Goal: Information Seeking & Learning: Learn about a topic

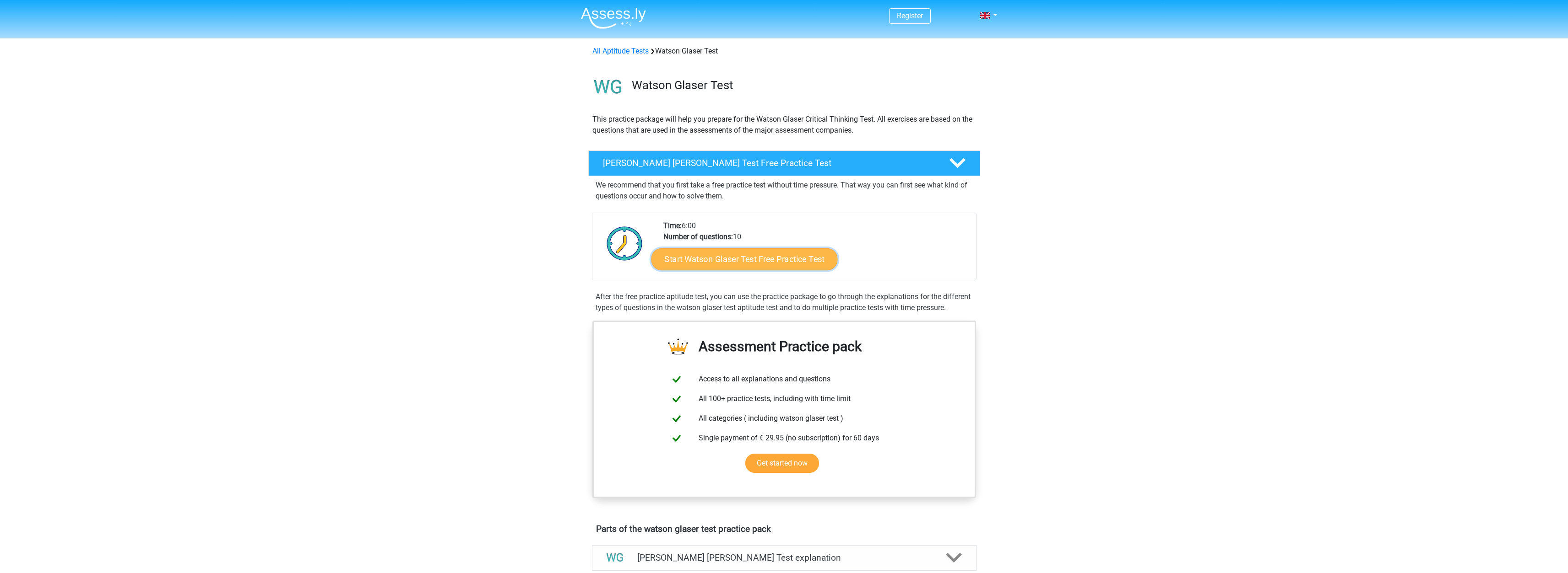
click at [760, 263] on link "Start Watson Glaser Test Free Practice Test" at bounding box center [744, 260] width 186 height 22
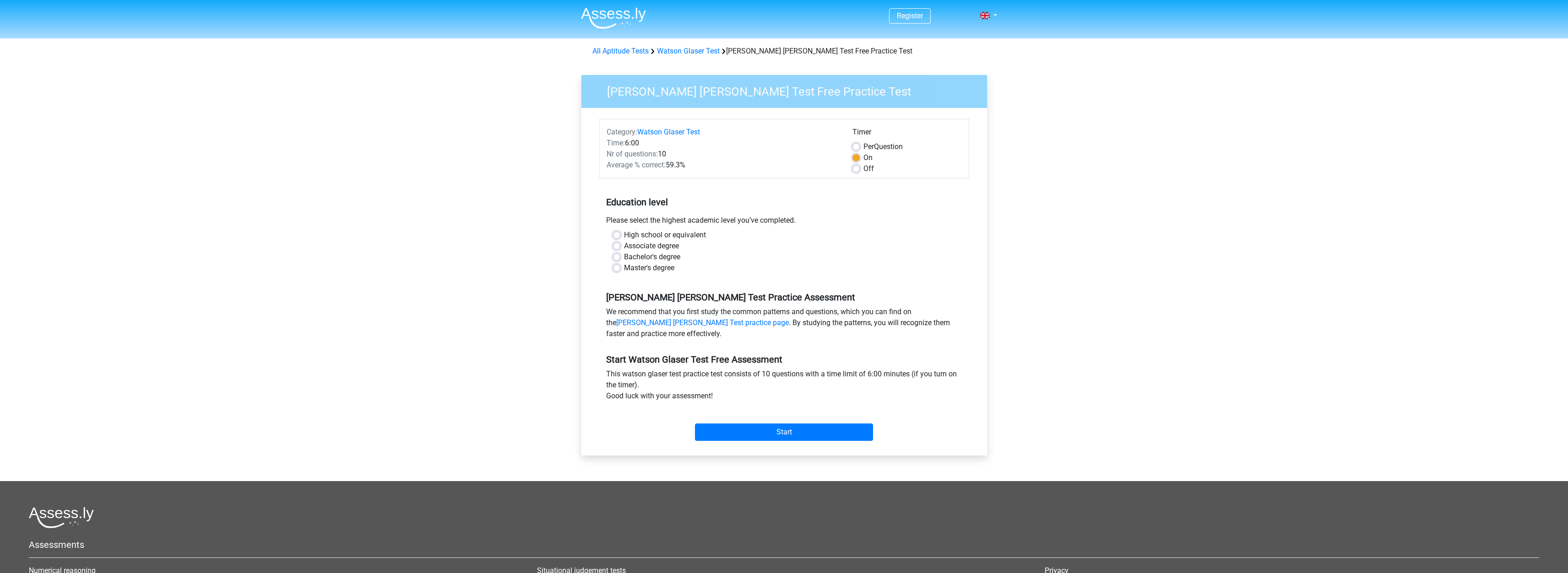
click at [624, 235] on label "High school or equivalent" at bounding box center [665, 235] width 82 height 11
click at [616, 235] on input "High school or equivalent" at bounding box center [617, 234] width 7 height 9
radio input "true"
click at [792, 423] on div "Start" at bounding box center [784, 425] width 370 height 32
click at [790, 426] on input "Start" at bounding box center [784, 432] width 178 height 17
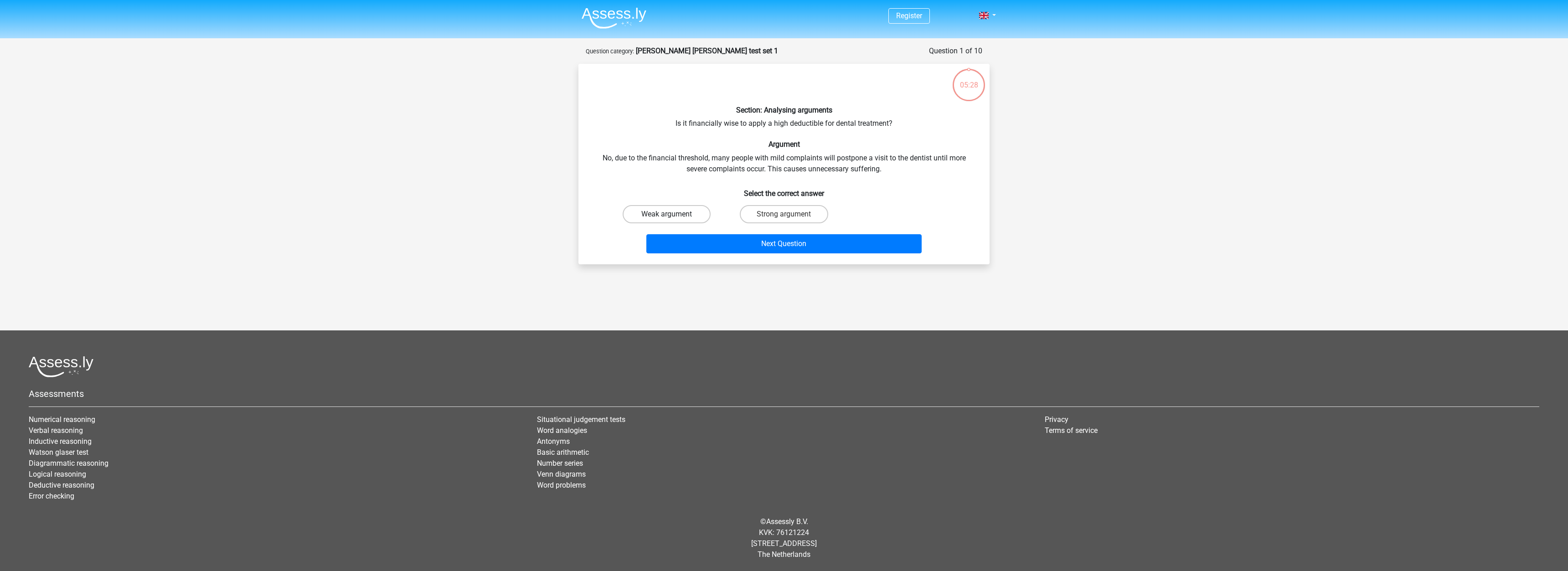
click at [676, 211] on label "Weak argument" at bounding box center [667, 214] width 88 height 18
click at [673, 214] on input "Weak argument" at bounding box center [670, 217] width 6 height 6
radio input "true"
click at [721, 250] on button "Next Question" at bounding box center [784, 243] width 276 height 19
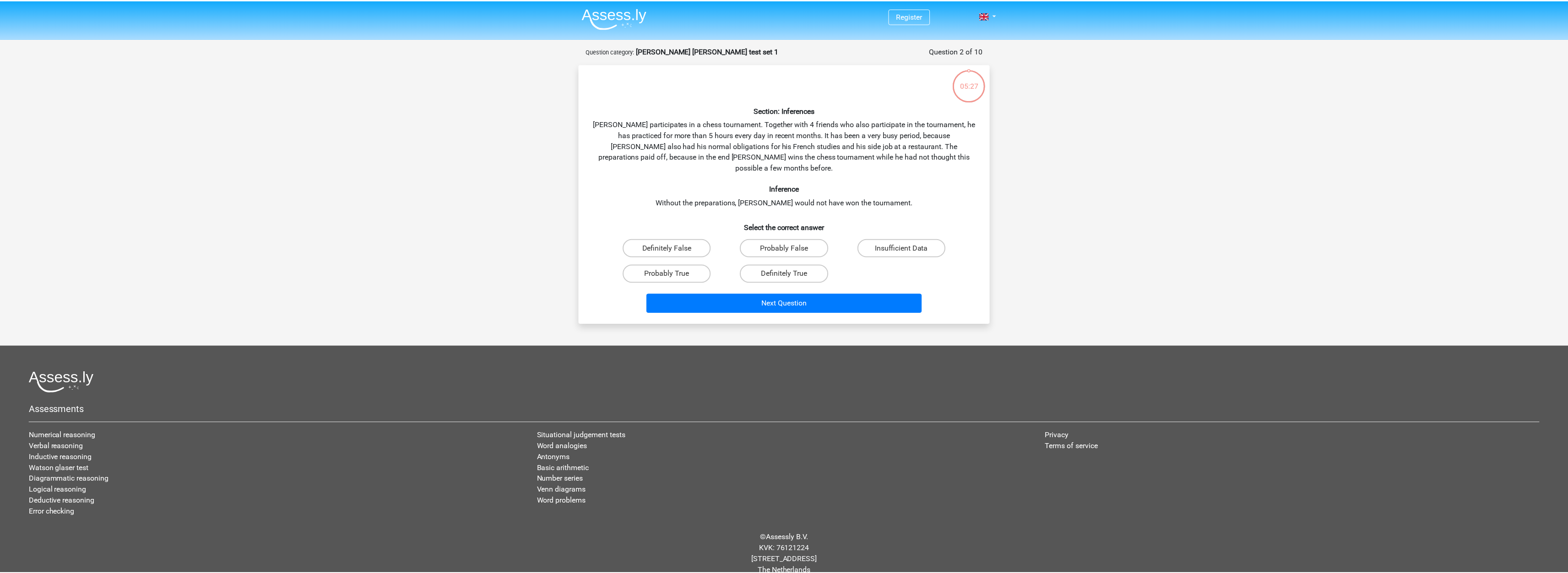
scroll to position [3, 0]
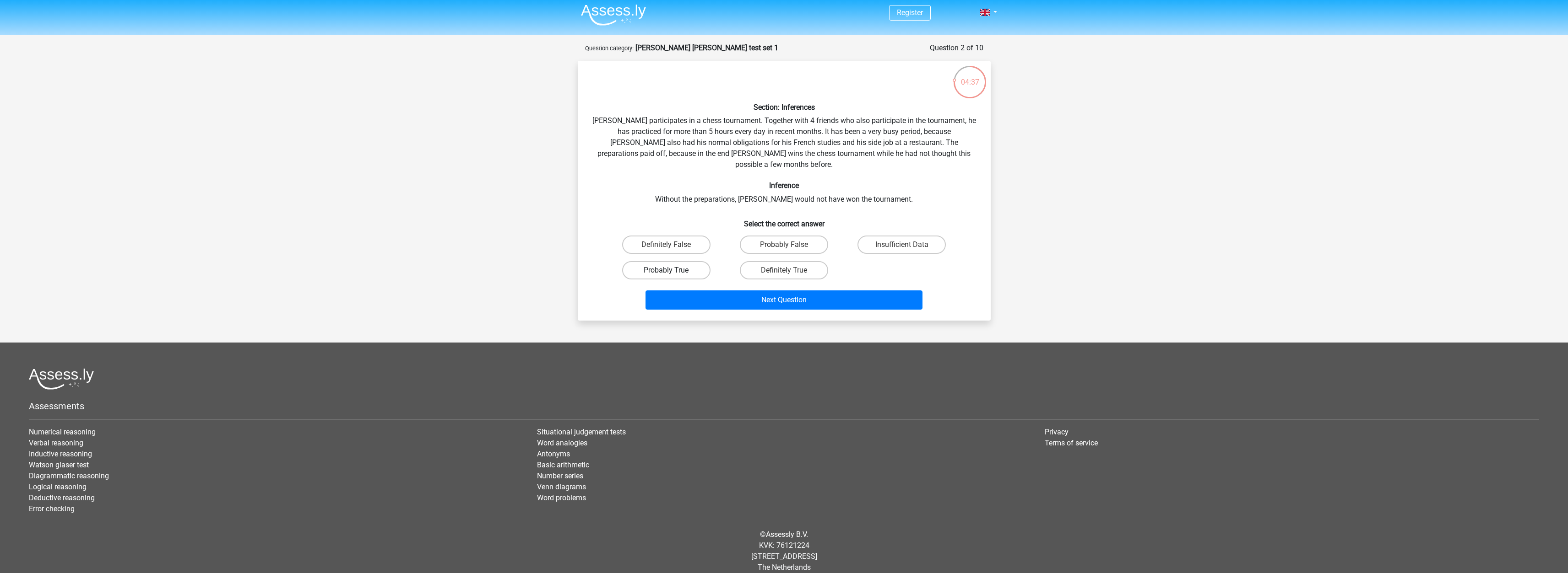
click at [702, 261] on label "Probably True" at bounding box center [666, 271] width 89 height 18
click at [672, 271] on input "Probably True" at bounding box center [669, 274] width 6 height 6
radio input "true"
click at [715, 291] on button "Next Question" at bounding box center [784, 300] width 277 height 19
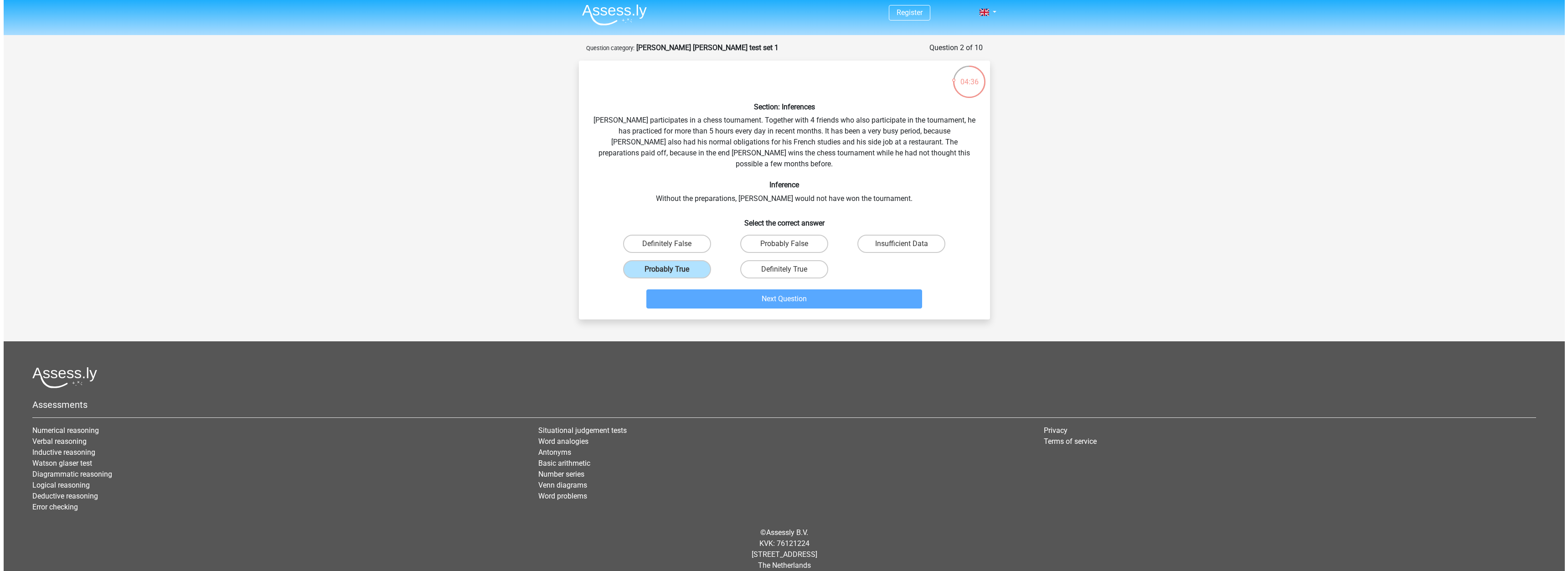
scroll to position [0, 0]
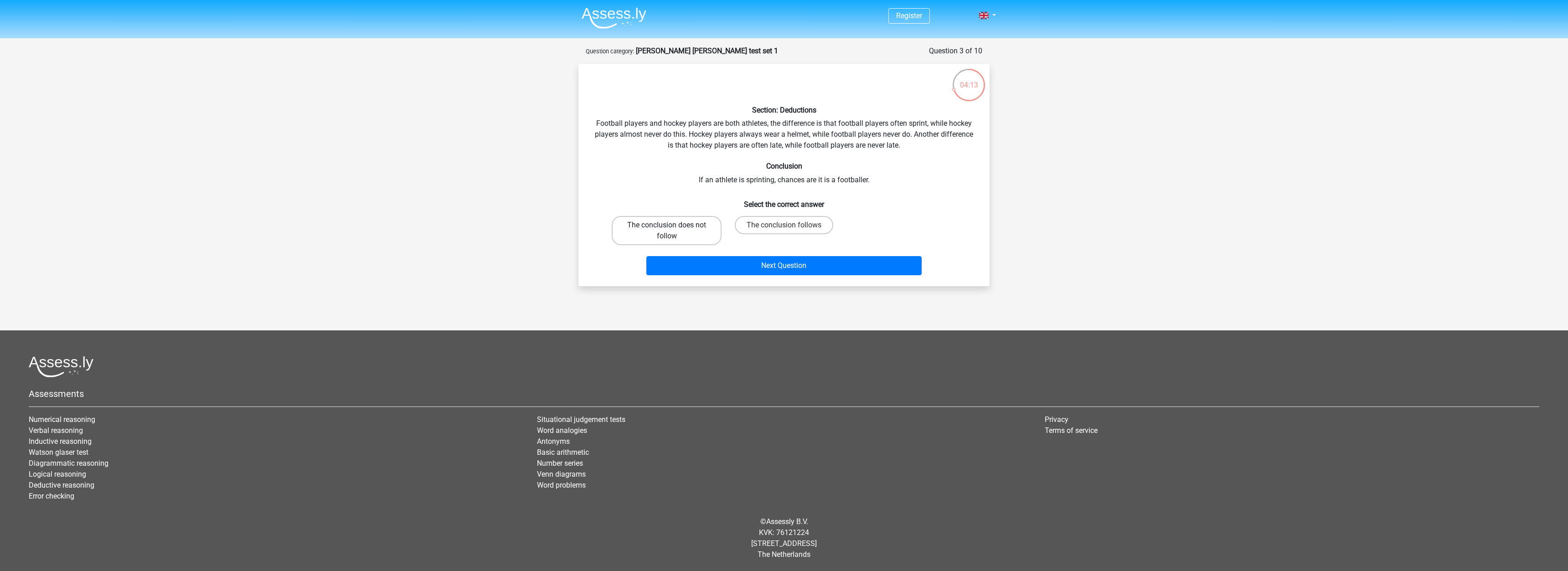
click at [695, 230] on label "The conclusion does not follow" at bounding box center [667, 231] width 110 height 29
click at [673, 230] on input "The conclusion does not follow" at bounding box center [670, 228] width 6 height 6
radio input "true"
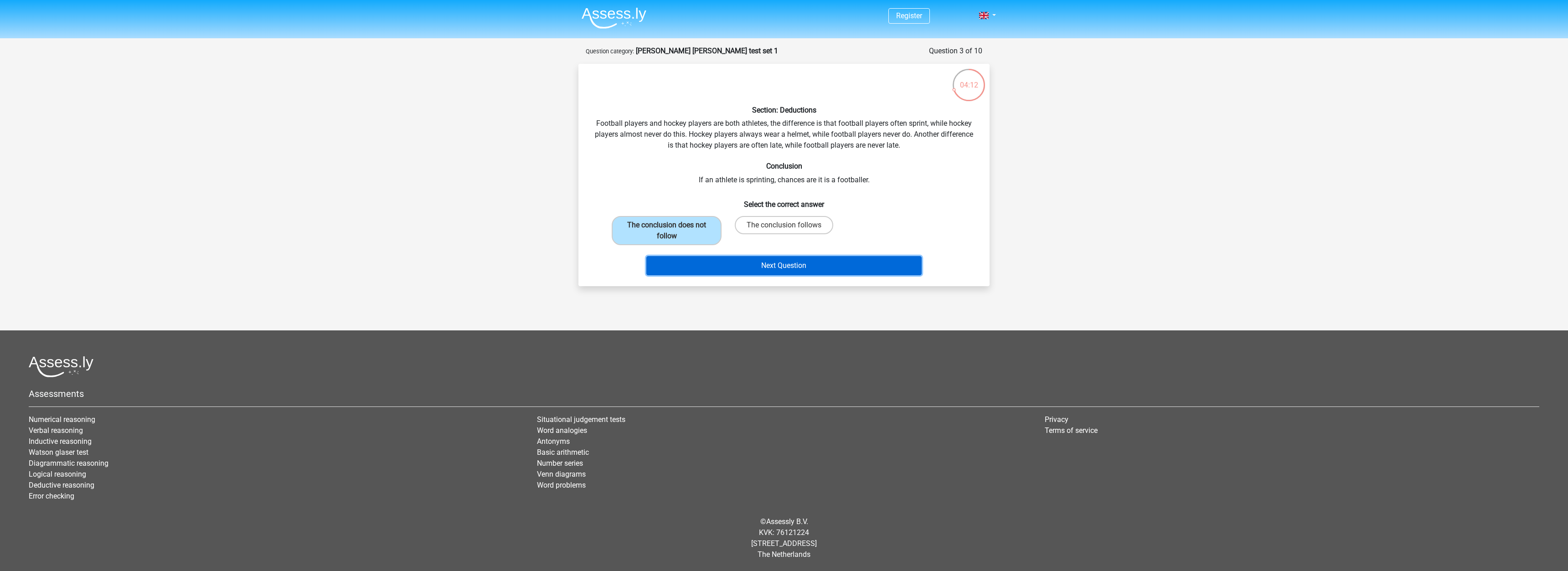
click at [743, 260] on button "Next Question" at bounding box center [784, 265] width 276 height 19
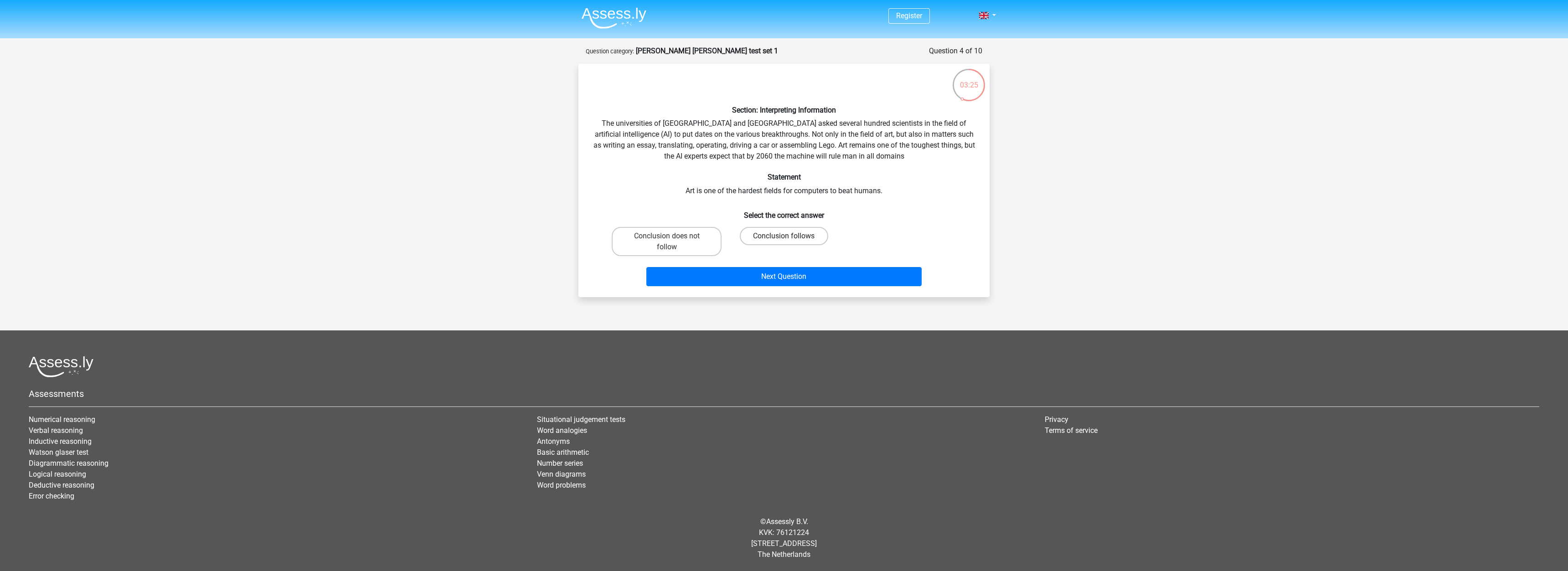
click at [796, 239] on label "Conclusion follows" at bounding box center [783, 236] width 88 height 18
click at [790, 239] on input "Conclusion follows" at bounding box center [787, 239] width 6 height 6
radio input "true"
click at [813, 279] on button "Next Question" at bounding box center [784, 276] width 276 height 19
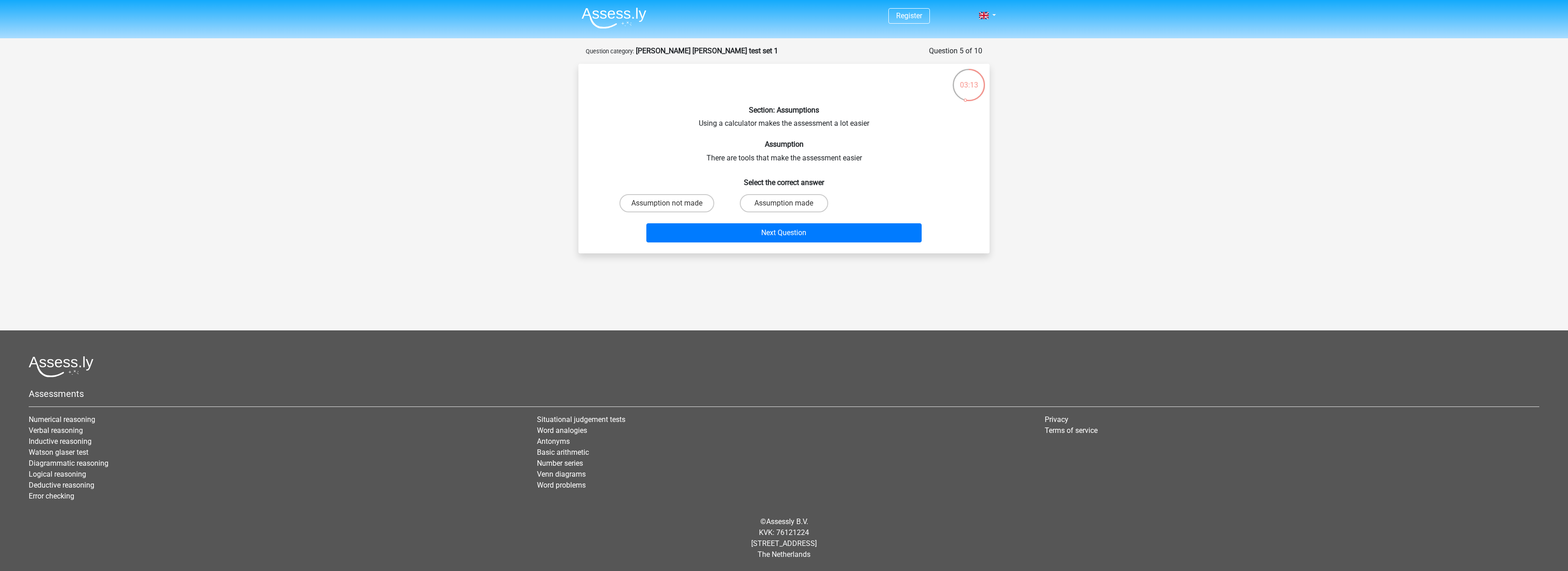
drag, startPoint x: 775, startPoint y: 201, endPoint x: 779, endPoint y: 219, distance: 18.4
click at [775, 204] on label "Assumption made" at bounding box center [783, 203] width 88 height 18
click at [784, 204] on input "Assumption made" at bounding box center [787, 206] width 6 height 6
radio input "true"
click at [789, 239] on button "Next Question" at bounding box center [784, 233] width 276 height 19
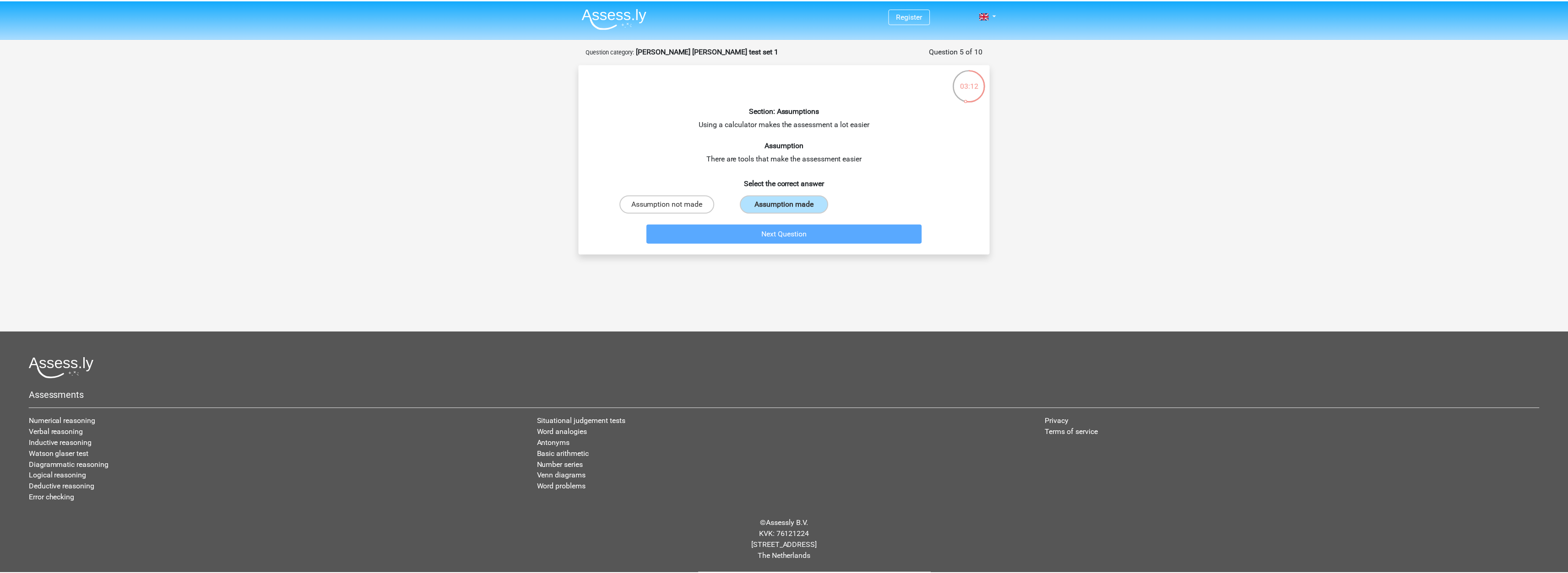
scroll to position [10, 0]
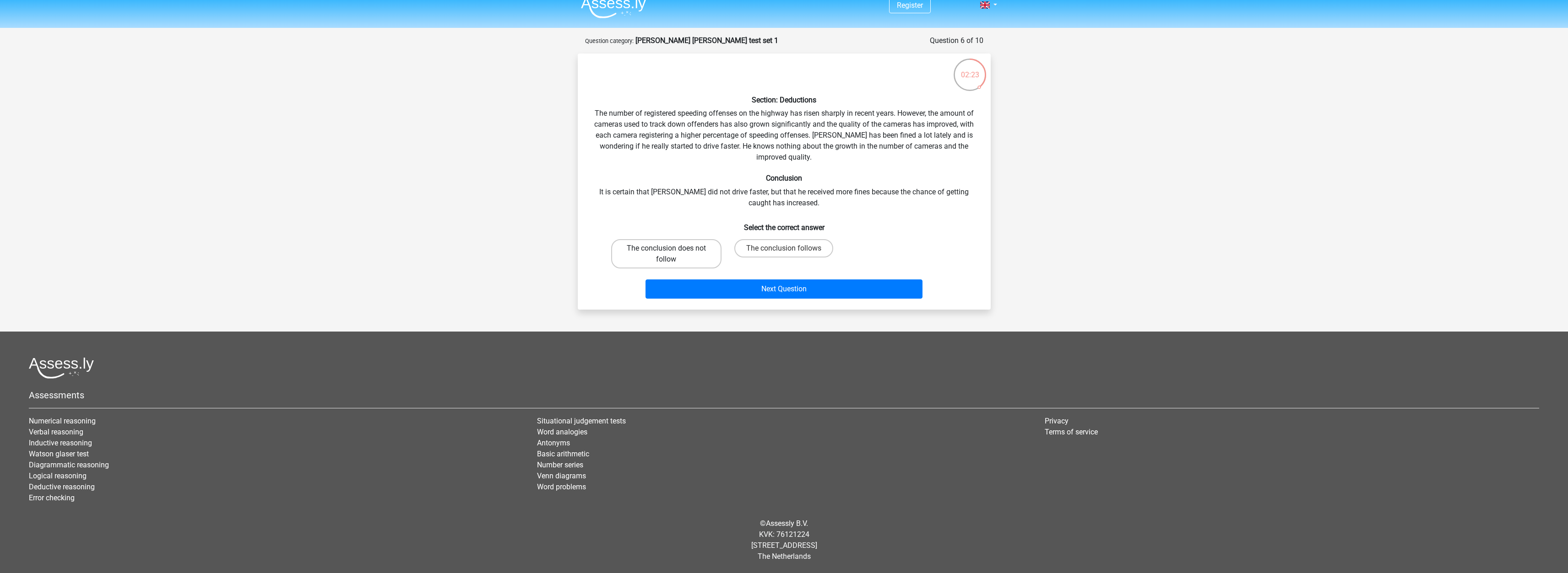
click at [669, 255] on label "The conclusion does not follow" at bounding box center [666, 254] width 110 height 29
click at [669, 254] on input "The conclusion does not follow" at bounding box center [669, 252] width 6 height 6
radio input "true"
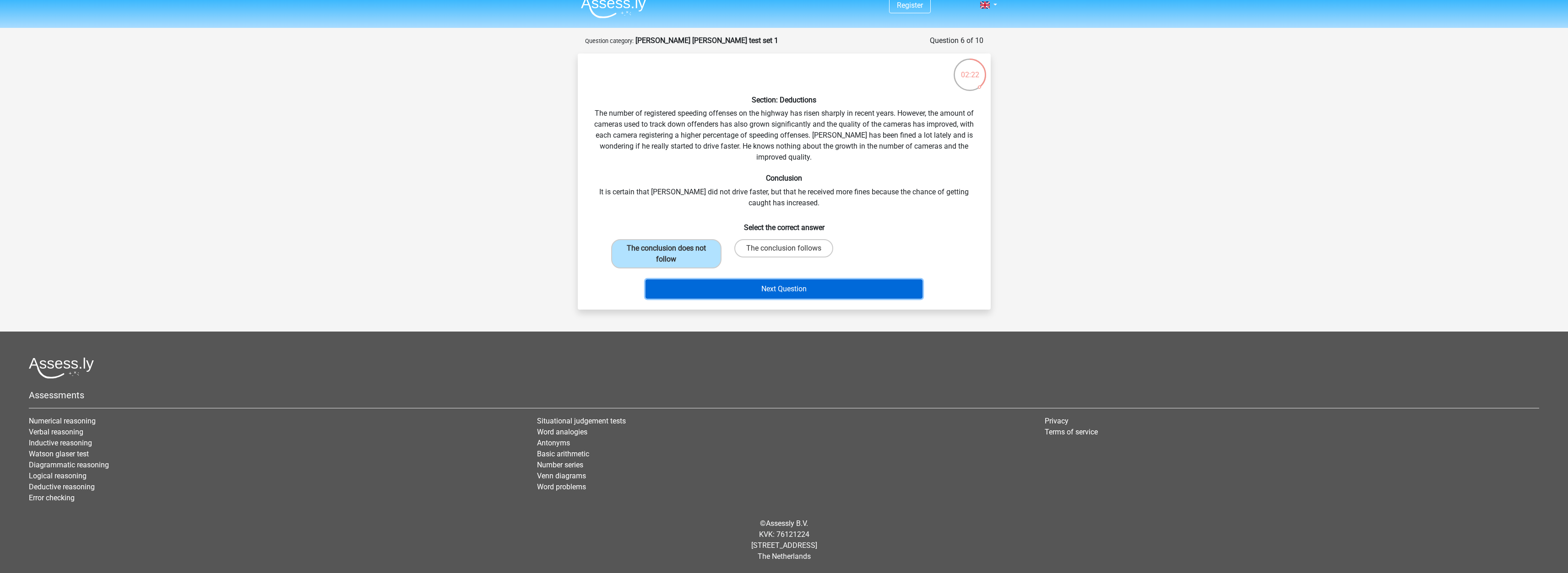
click at [720, 288] on button "Next Question" at bounding box center [784, 289] width 277 height 19
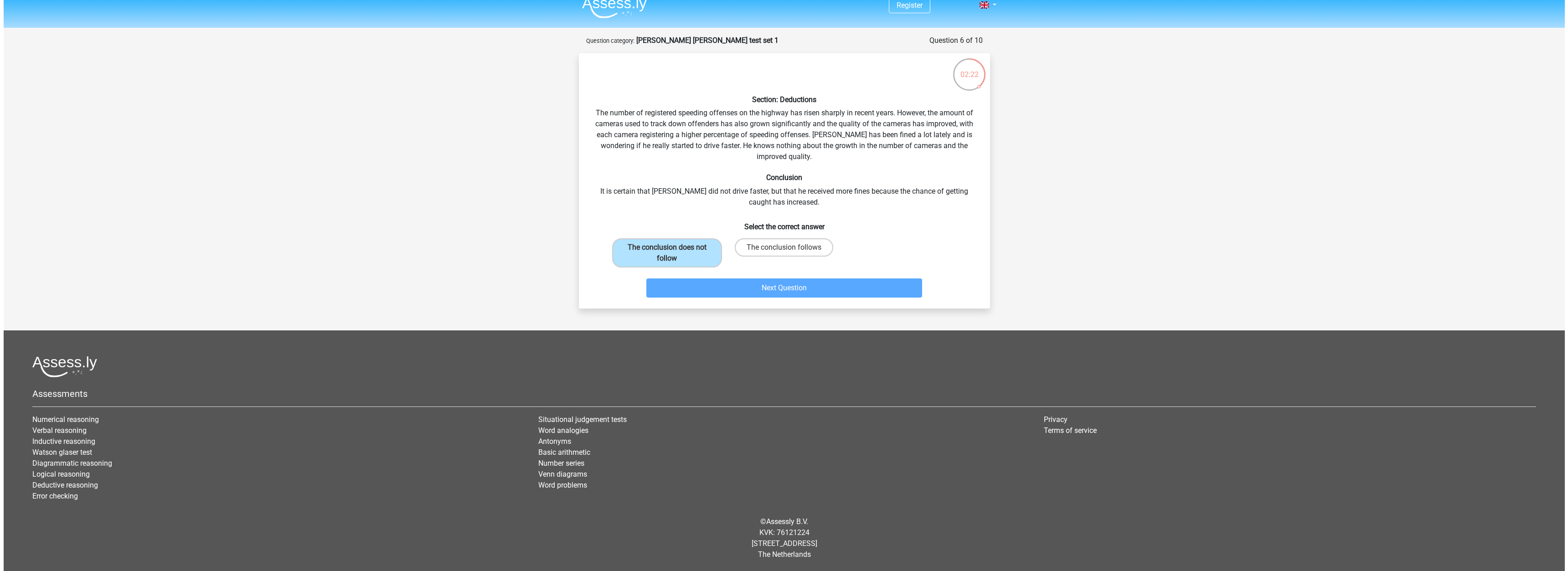
scroll to position [0, 0]
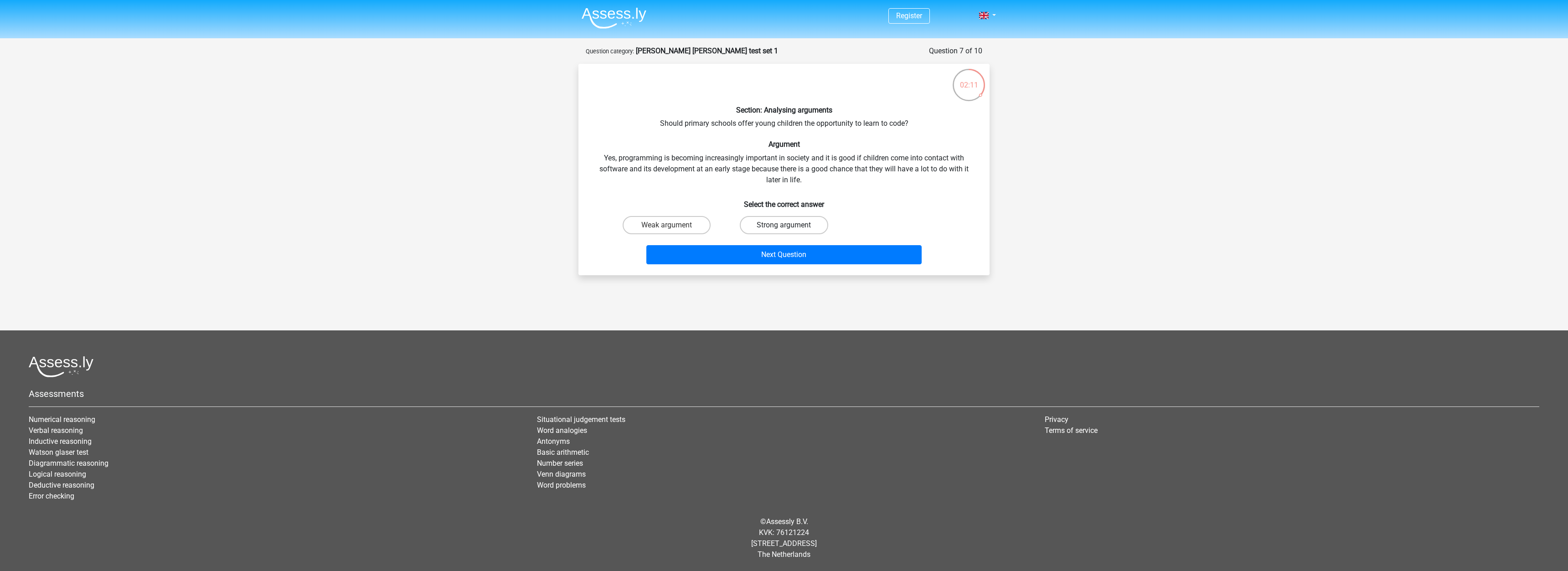
click at [761, 226] on label "Strong argument" at bounding box center [783, 225] width 88 height 18
click at [784, 226] on input "Strong argument" at bounding box center [787, 228] width 6 height 6
radio input "true"
click at [761, 254] on button "Next Question" at bounding box center [784, 254] width 276 height 19
click at [705, 220] on label "Weak argument" at bounding box center [667, 225] width 88 height 18
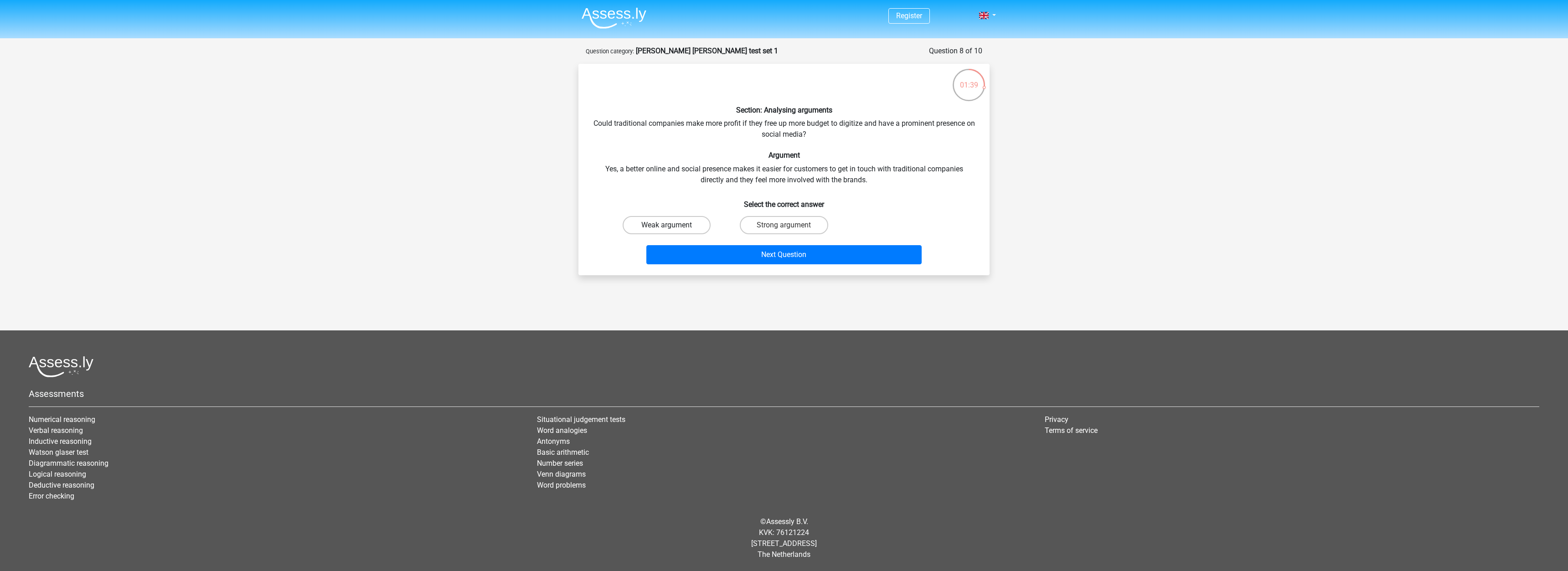
click at [673, 225] on input "Weak argument" at bounding box center [670, 228] width 6 height 6
radio input "true"
click at [749, 248] on button "Next Question" at bounding box center [784, 254] width 276 height 19
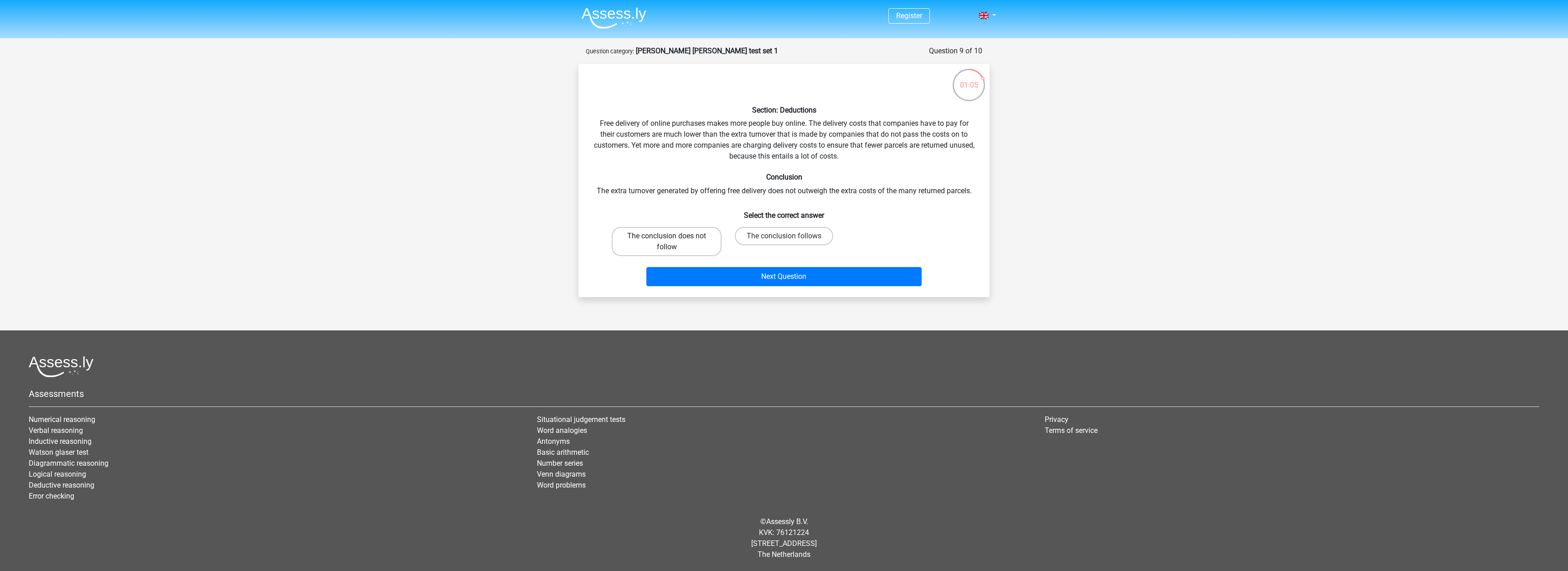
click at [704, 239] on label "The conclusion does not follow" at bounding box center [667, 242] width 110 height 29
click at [673, 239] on input "The conclusion does not follow" at bounding box center [670, 239] width 6 height 6
radio input "true"
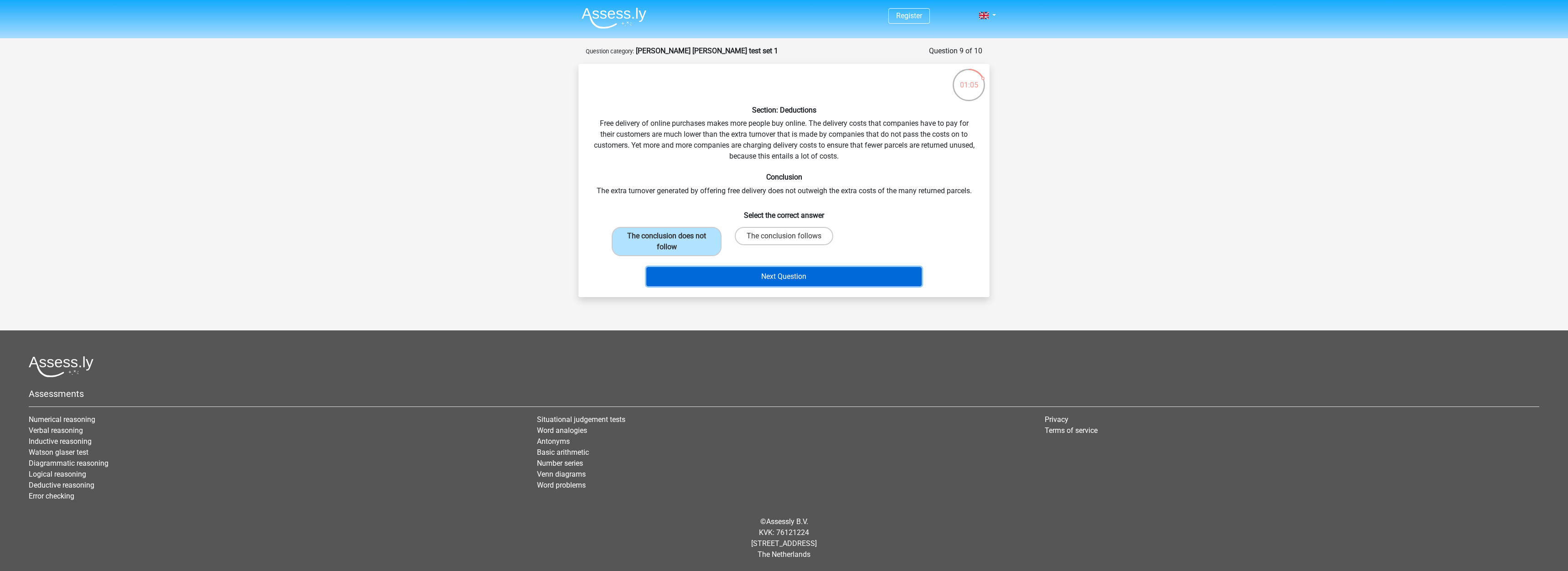
click at [732, 273] on button "Next Question" at bounding box center [784, 276] width 276 height 19
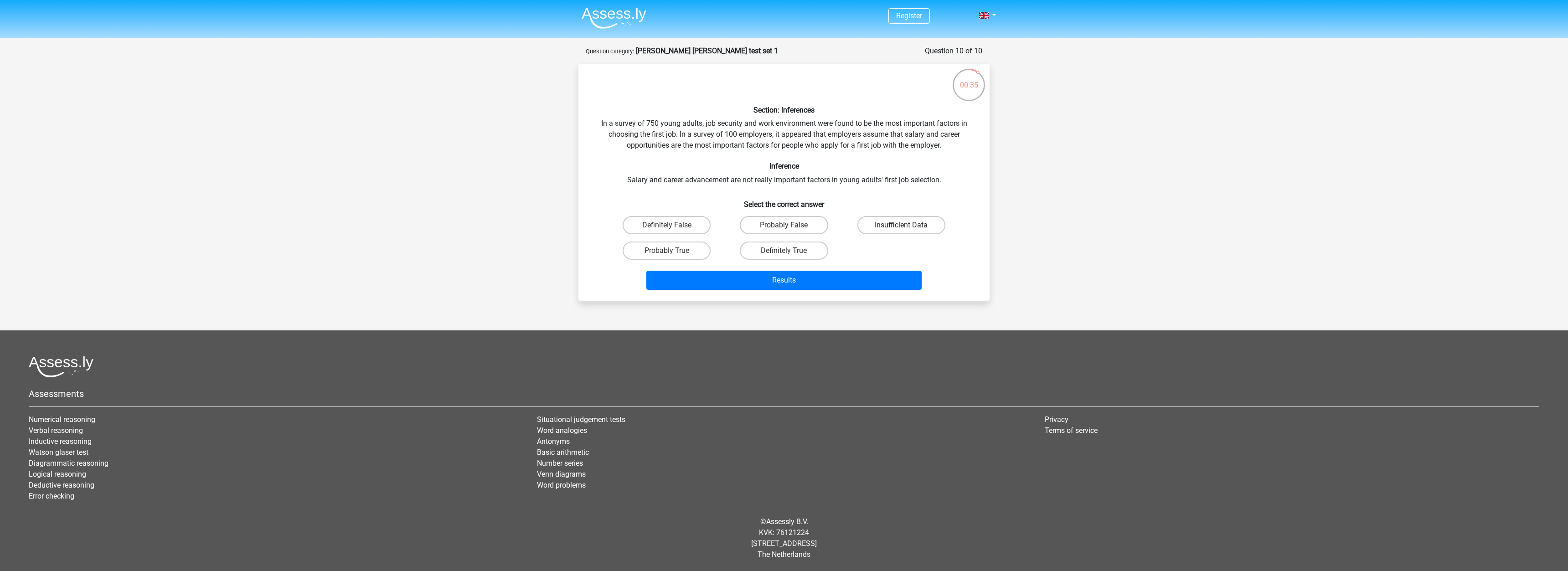
click at [901, 221] on label "Insufficient Data" at bounding box center [901, 225] width 88 height 18
click at [901, 225] on input "Insufficient Data" at bounding box center [904, 228] width 6 height 6
radio input "true"
click at [845, 282] on button "Results" at bounding box center [784, 280] width 276 height 19
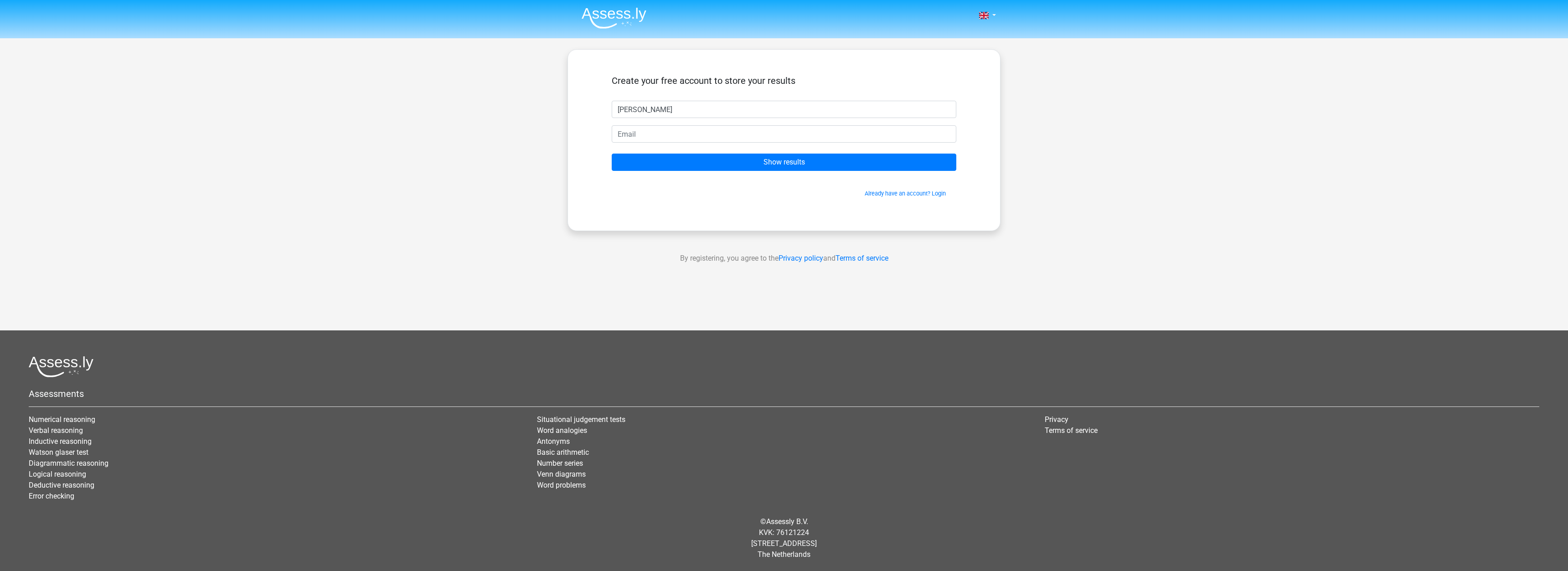
type input "Sara"
click at [732, 136] on input "email" at bounding box center [784, 134] width 345 height 17
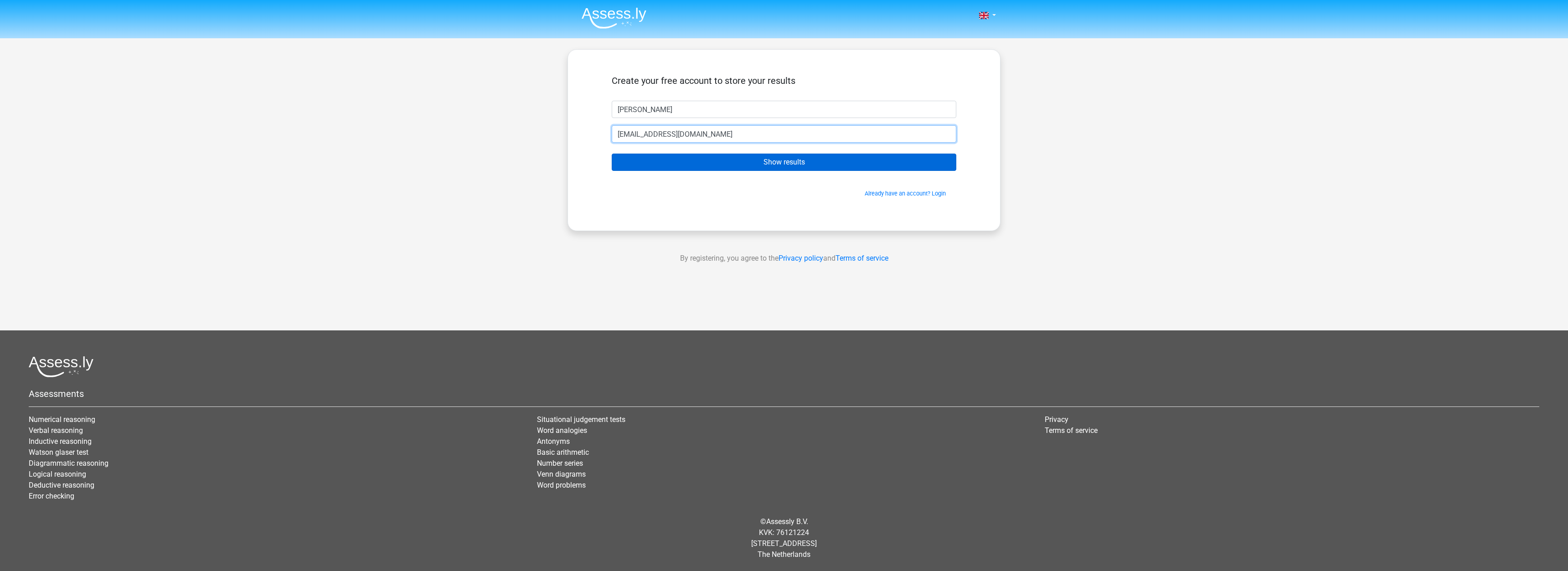
type input "sara22667@gmail.com"
click at [756, 168] on input "Show results" at bounding box center [784, 162] width 345 height 17
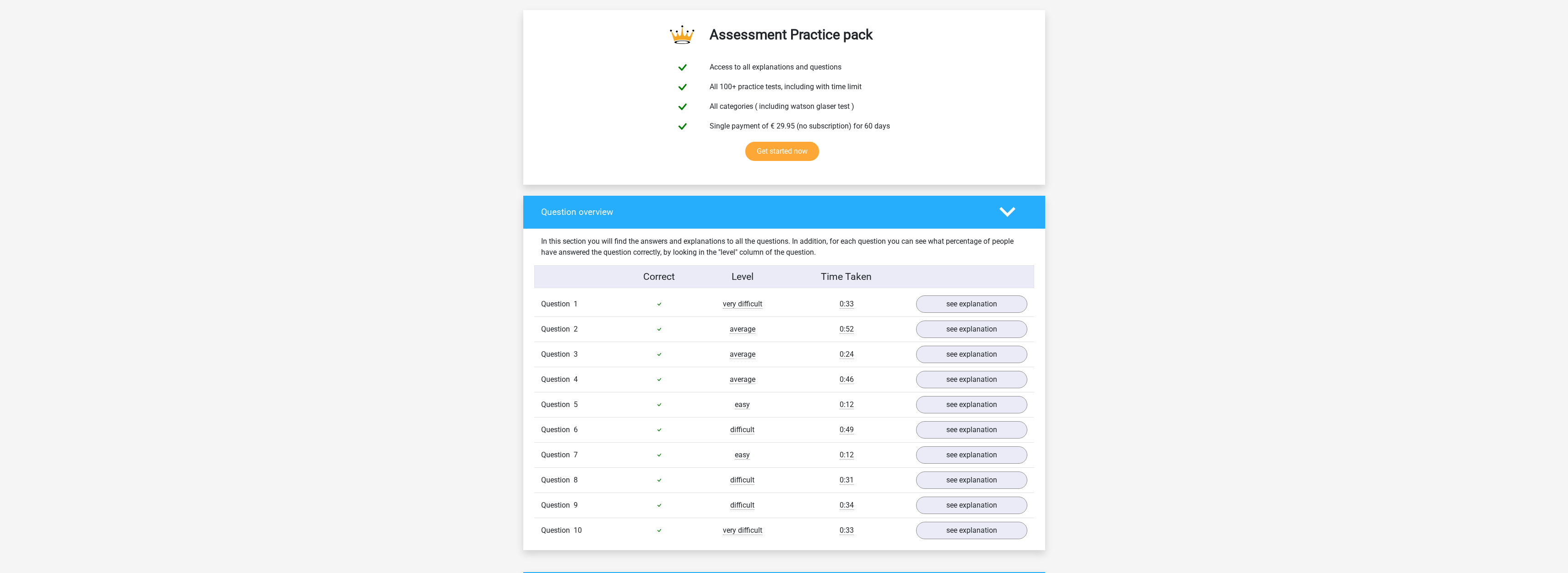
scroll to position [503, 0]
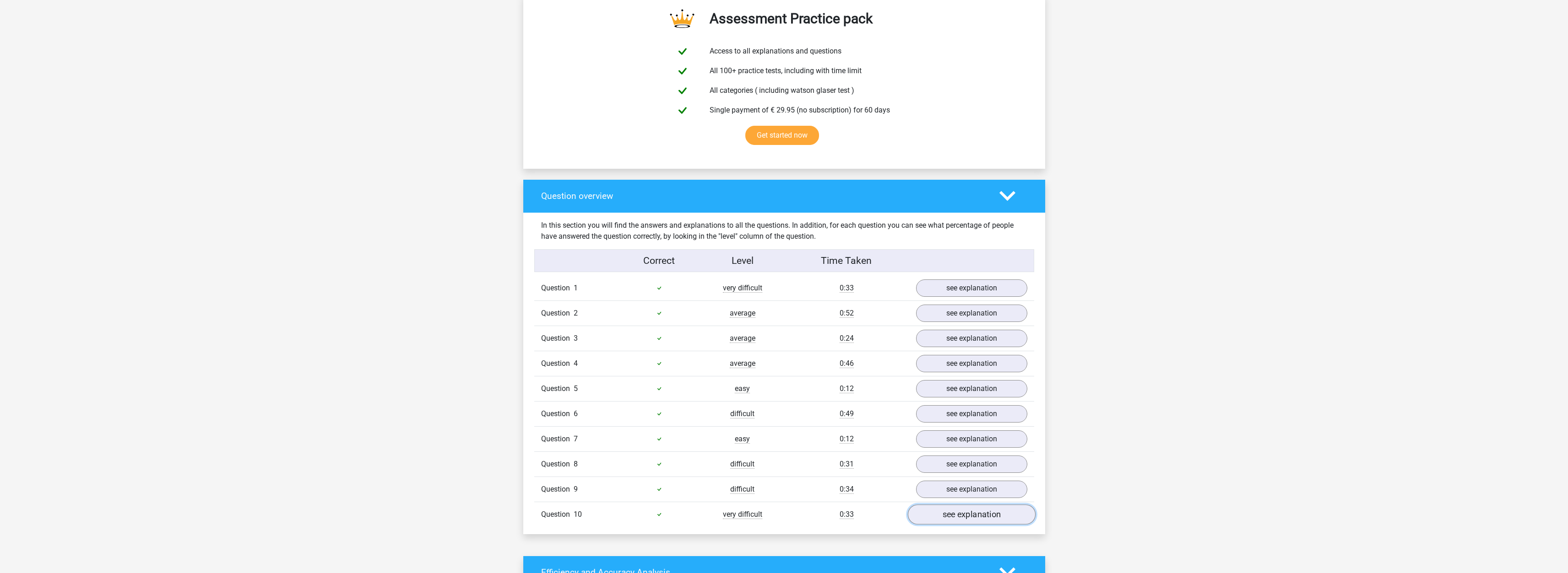
click at [956, 519] on link "see explanation" at bounding box center [971, 514] width 128 height 20
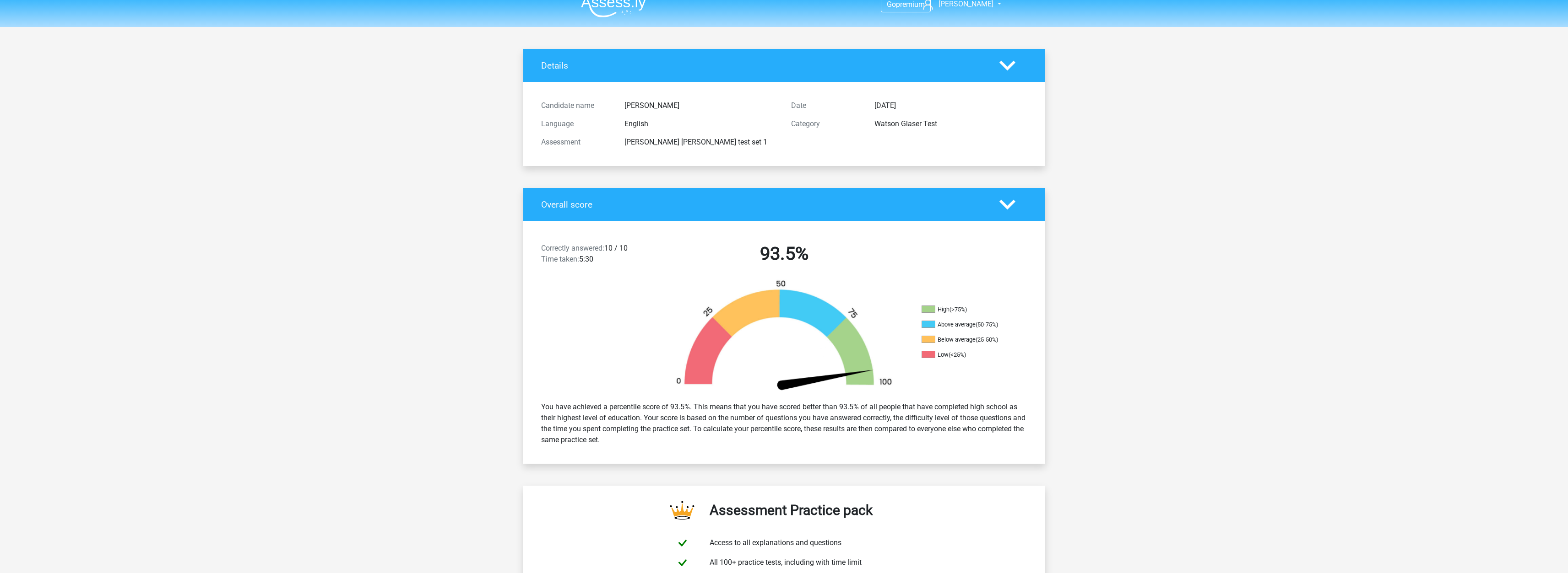
scroll to position [0, 0]
